Goal: Task Accomplishment & Management: Complete application form

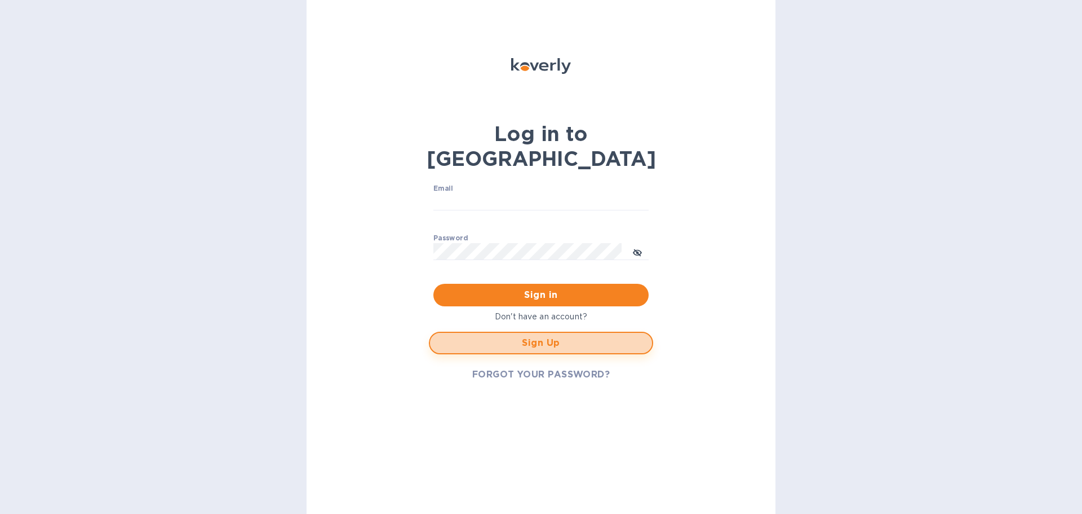
click at [546, 336] on span "Sign Up" at bounding box center [541, 343] width 204 height 14
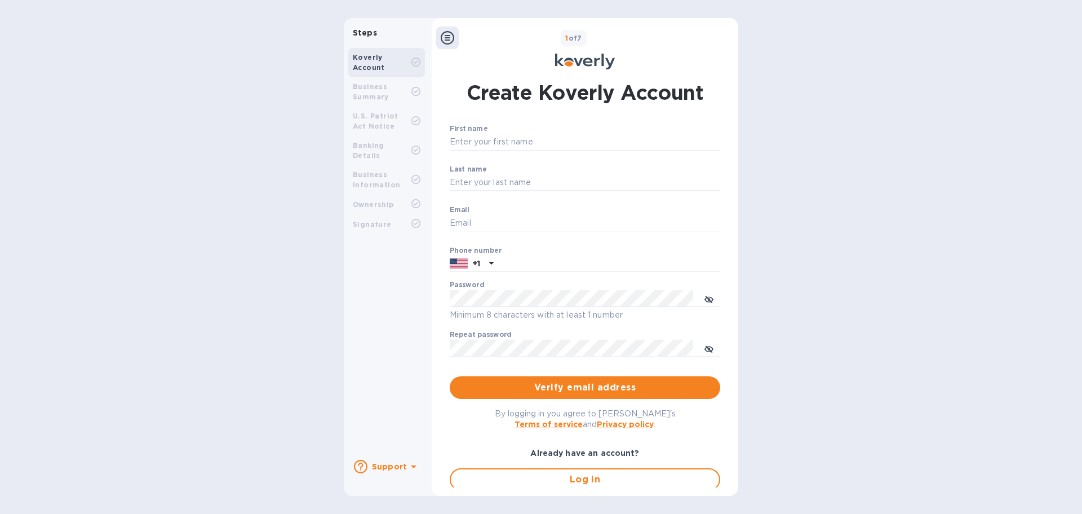
scroll to position [42, 0]
